Goal: Navigation & Orientation: Go to known website

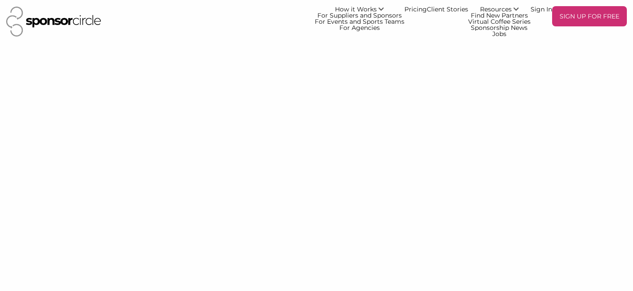
click at [29, 19] on img at bounding box center [53, 22] width 95 height 30
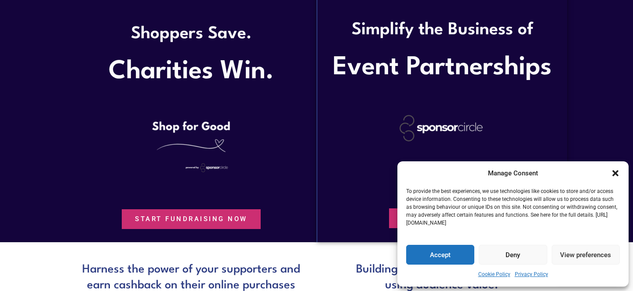
scroll to position [324, 0]
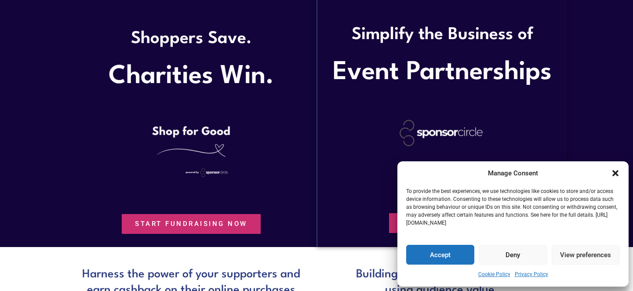
click at [615, 175] on icon "Close dialogue" at bounding box center [615, 173] width 9 height 9
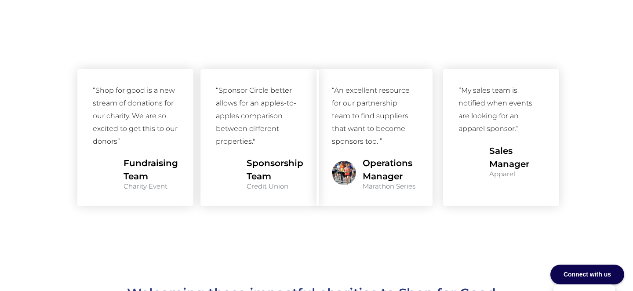
scroll to position [664, 0]
